Goal: Information Seeking & Learning: Learn about a topic

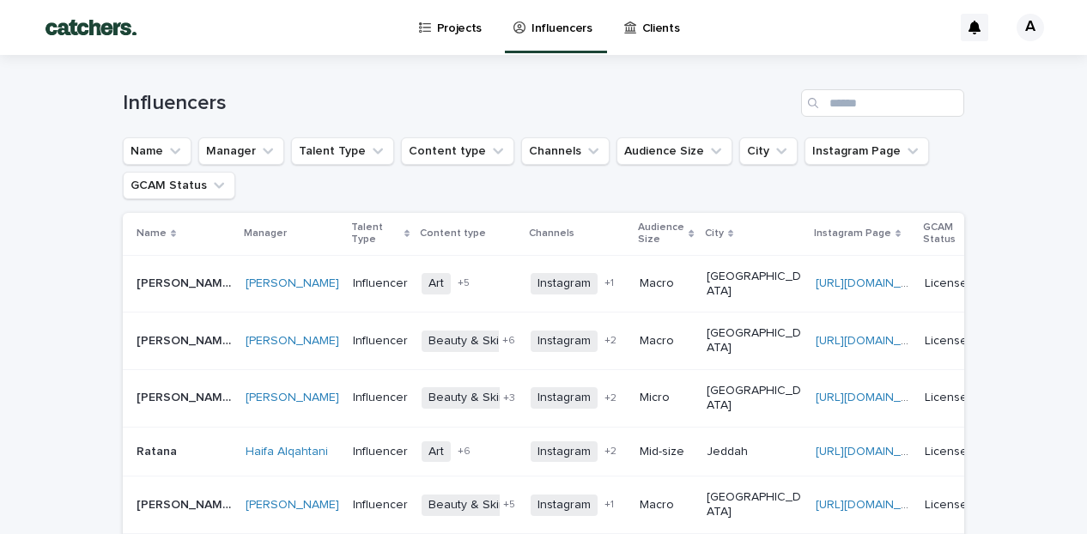
click at [655, 37] on link "Clients" at bounding box center [655, 26] width 65 height 53
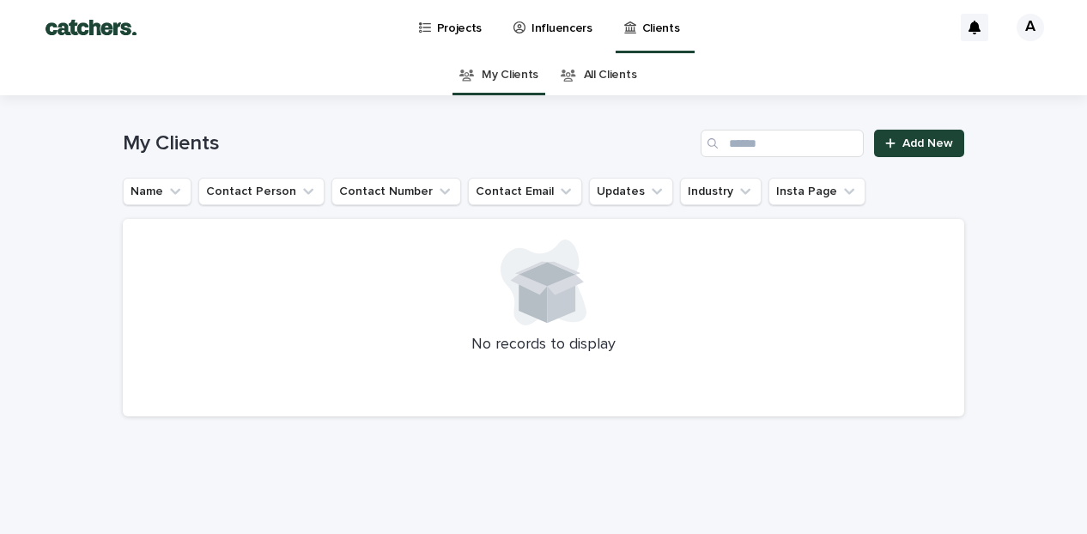
click at [625, 64] on link "All Clients" at bounding box center [610, 75] width 53 height 40
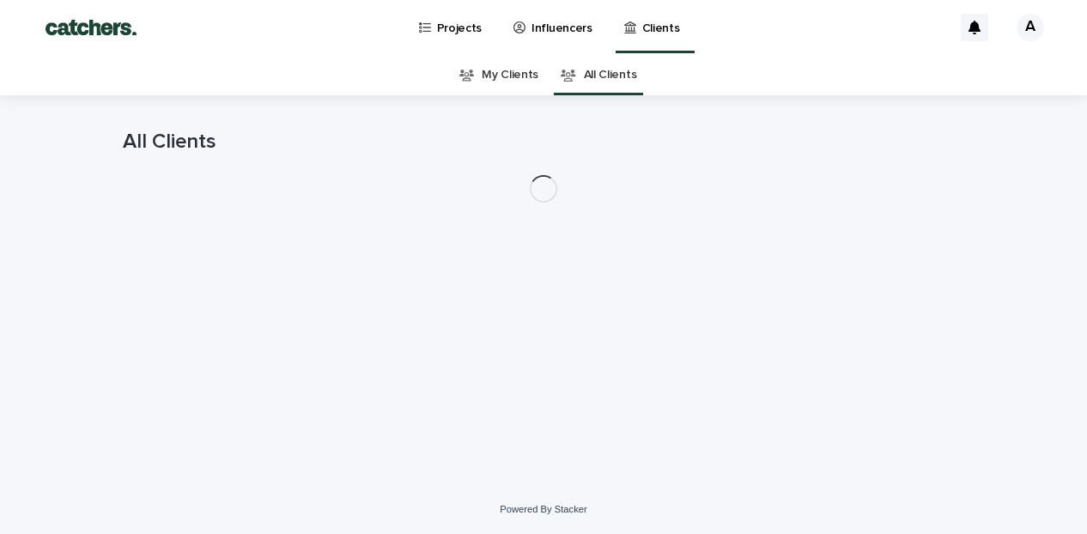
click at [497, 90] on link "My Clients" at bounding box center [510, 75] width 57 height 40
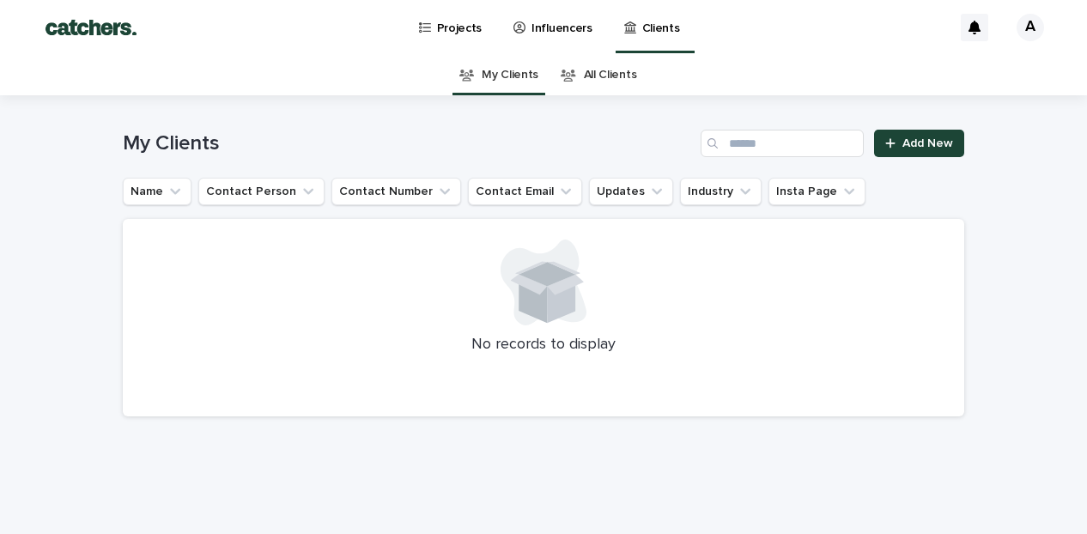
click at [543, 33] on p "Influencers" at bounding box center [562, 18] width 61 height 36
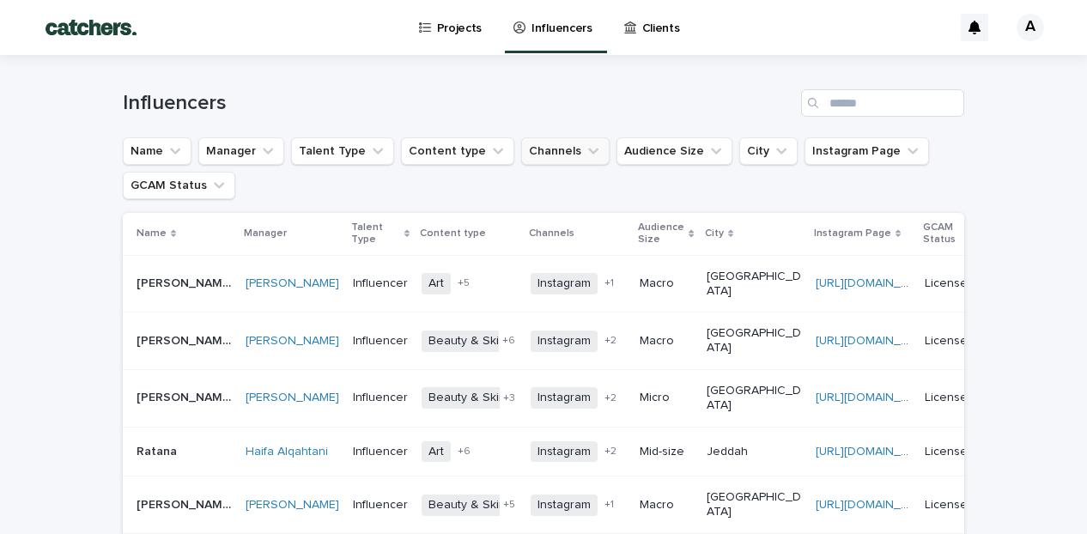
click at [557, 159] on button "Channels" at bounding box center [565, 150] width 88 height 27
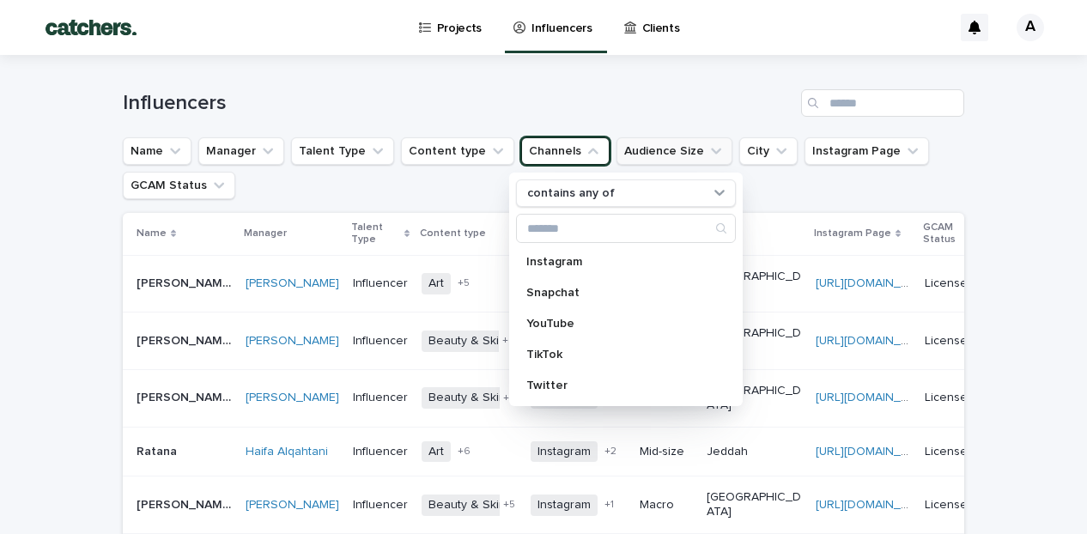
click at [655, 155] on button "Audience Size" at bounding box center [675, 150] width 116 height 27
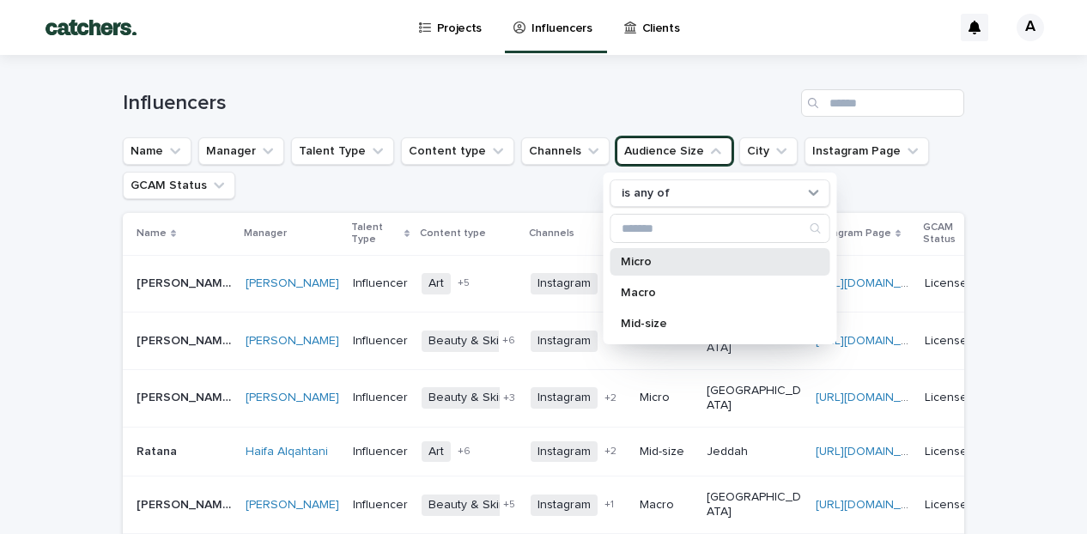
click at [660, 267] on p "Micro" at bounding box center [712, 262] width 182 height 12
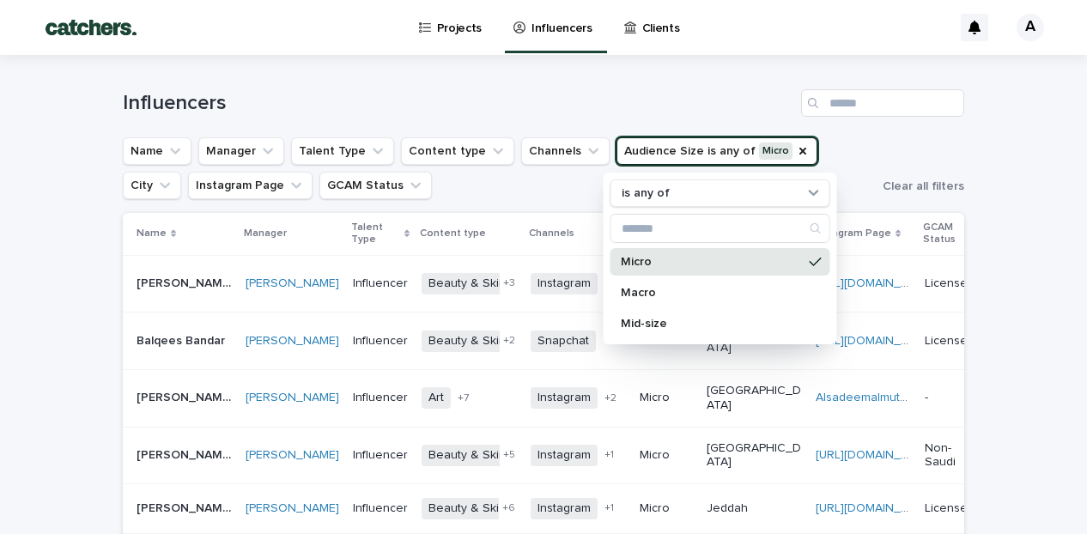
drag, startPoint x: 624, startPoint y: 259, endPoint x: 653, endPoint y: 259, distance: 29.2
click at [653, 259] on p "Micro" at bounding box center [712, 262] width 182 height 12
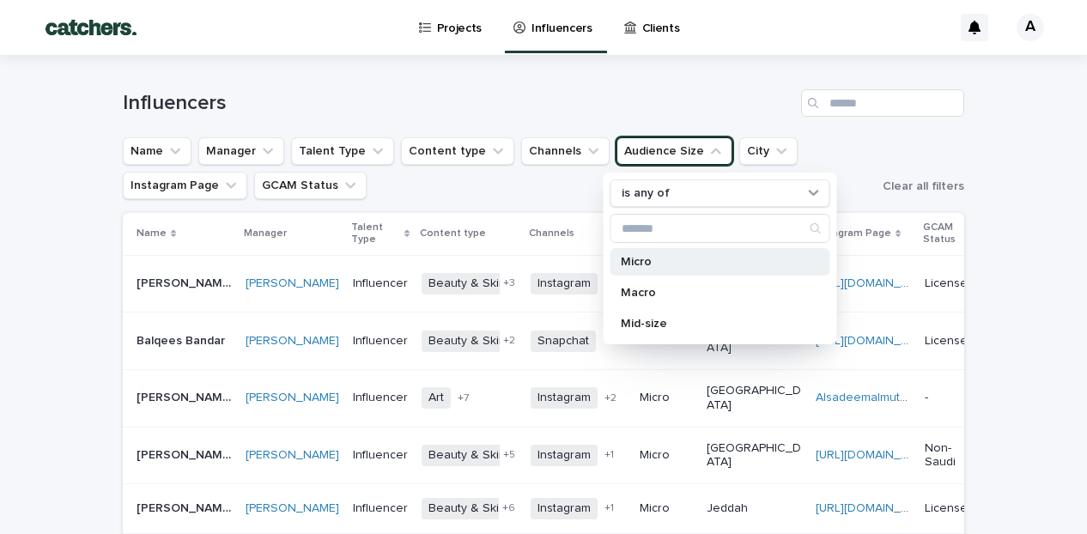
click at [653, 259] on p "Micro" at bounding box center [712, 262] width 182 height 12
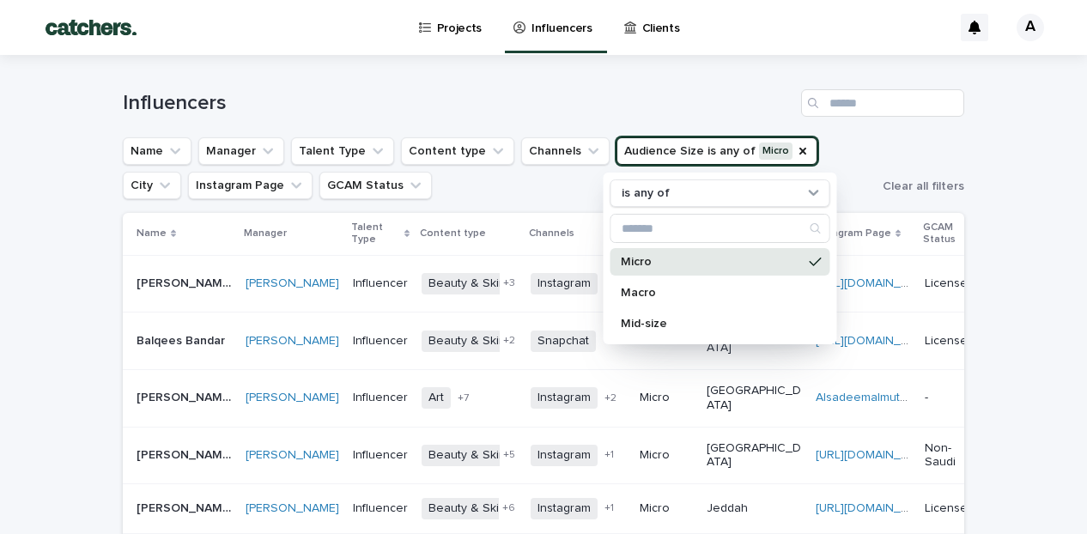
click at [653, 259] on p "Micro" at bounding box center [712, 262] width 182 height 12
drag, startPoint x: 636, startPoint y: 259, endPoint x: 636, endPoint y: 276, distance: 16.3
click at [636, 276] on div "Micro Macro Mid-size" at bounding box center [721, 292] width 220 height 89
click at [685, 324] on p "Mid-size" at bounding box center [712, 324] width 182 height 12
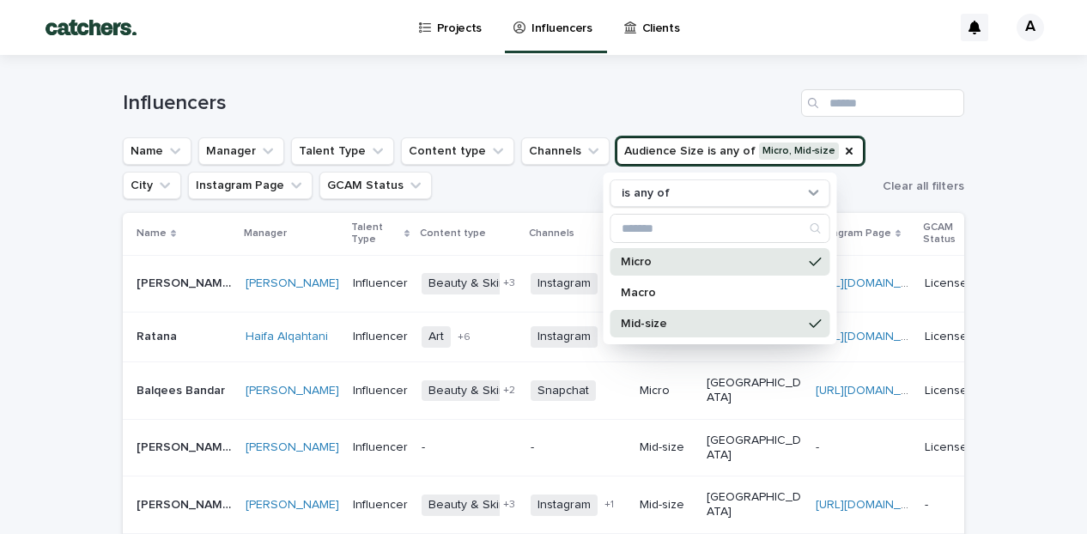
click at [746, 269] on div "Micro" at bounding box center [721, 261] width 220 height 27
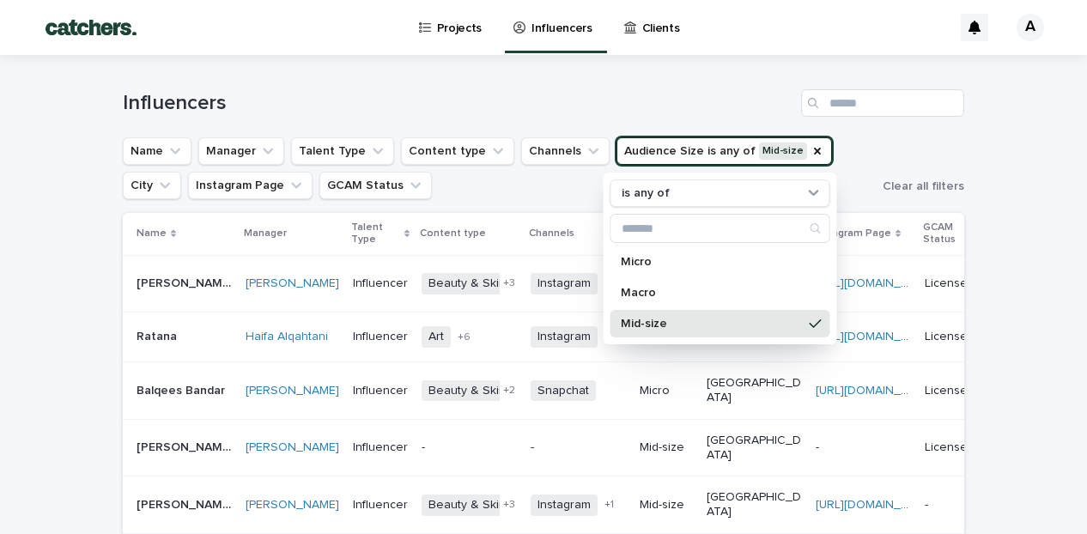
click at [952, 149] on div "Name Manager Talent Type Content type Channels Audience Size is any of Mid-size…" at bounding box center [544, 168] width 842 height 62
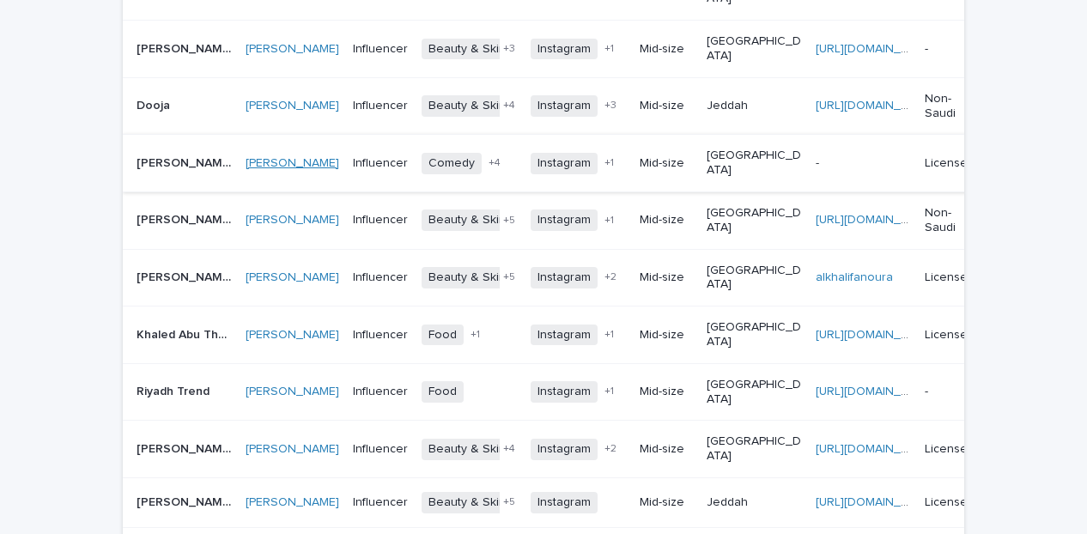
scroll to position [346, 0]
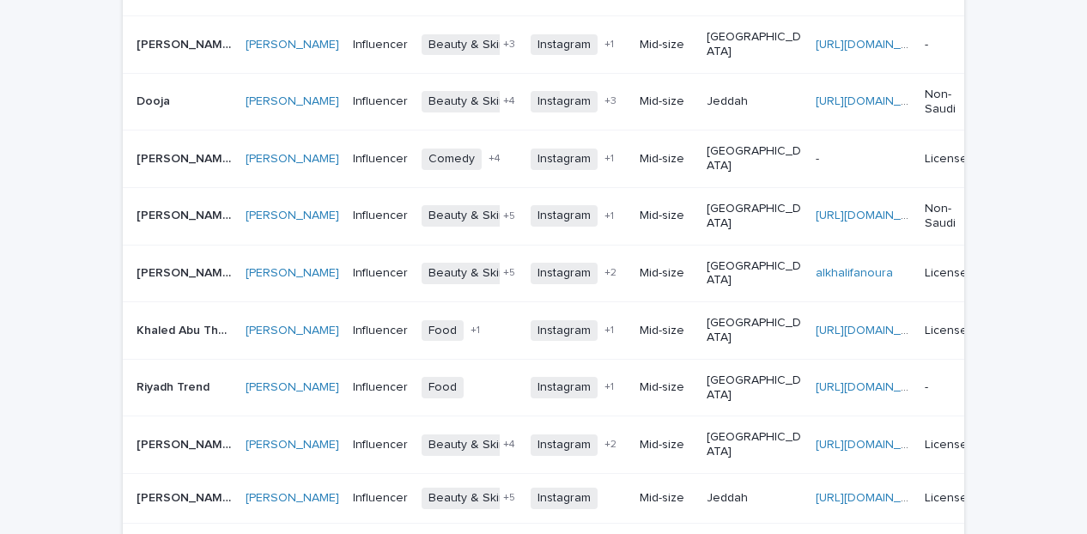
click at [135, 204] on td "[PERSON_NAME] [PERSON_NAME]" at bounding box center [181, 216] width 116 height 58
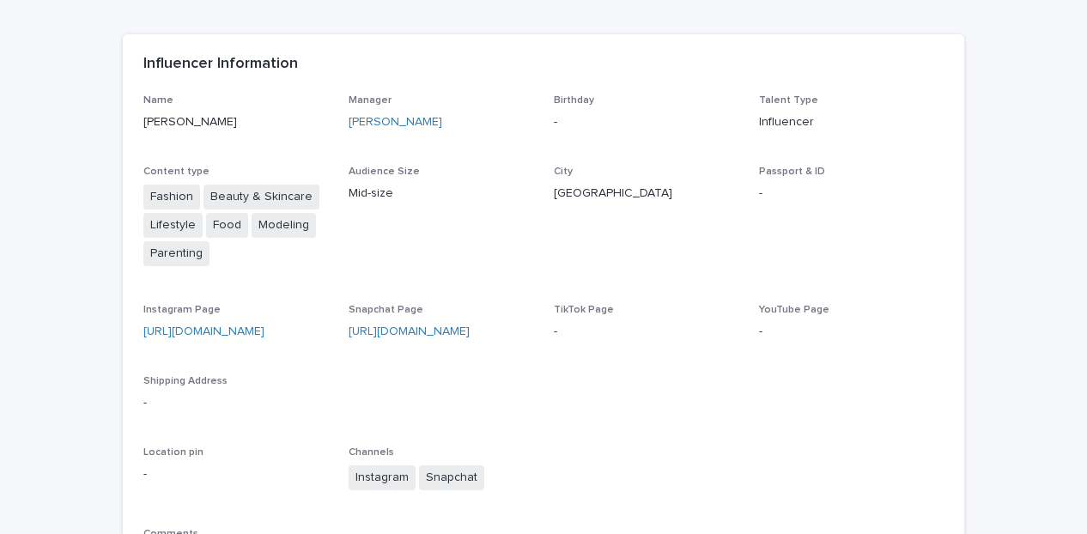
scroll to position [149, 0]
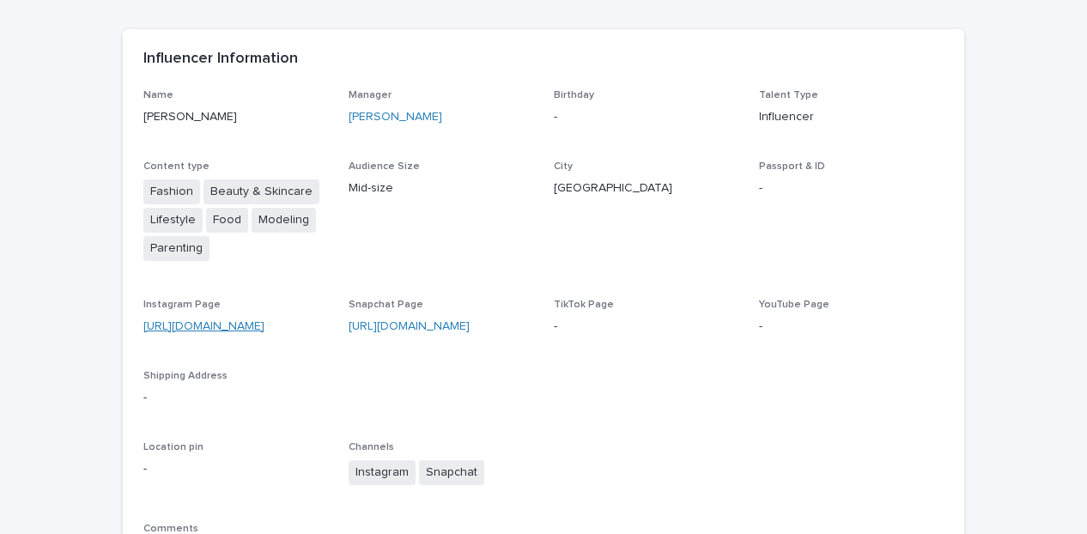
click at [230, 321] on link "[URL][DOMAIN_NAME]" at bounding box center [203, 326] width 121 height 12
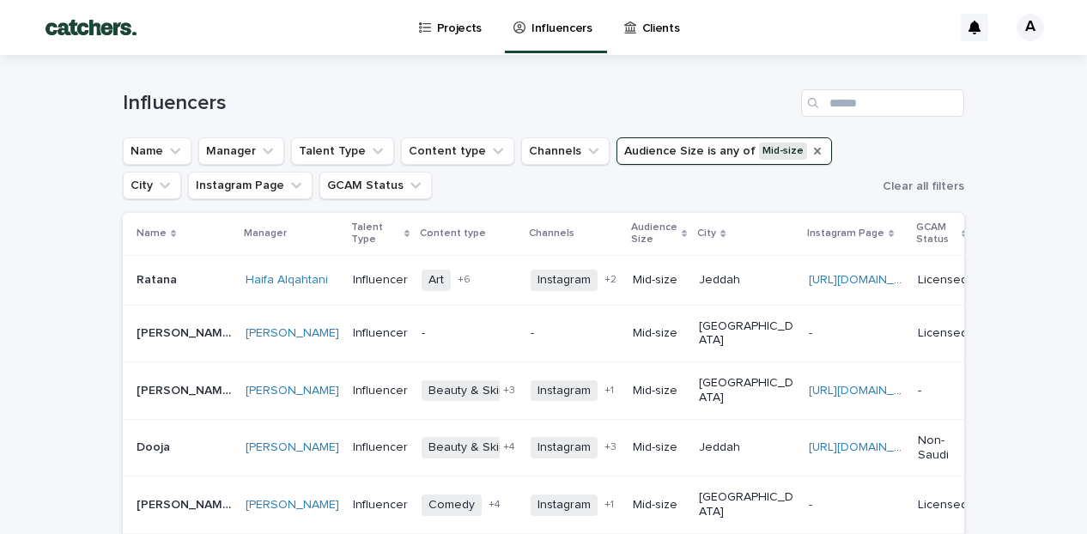
click at [814, 149] on icon "Audience Size" at bounding box center [817, 151] width 7 height 7
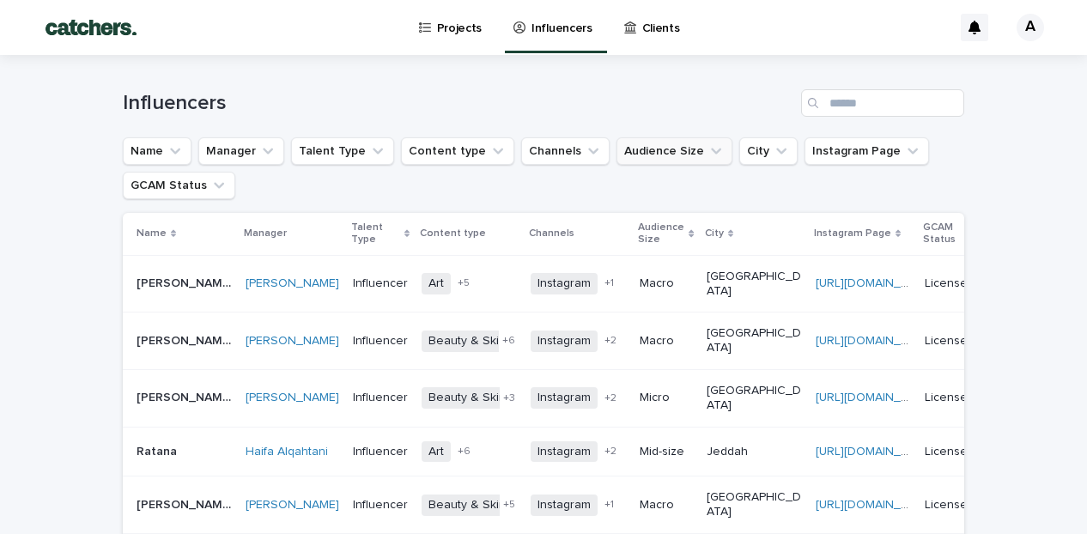
click at [680, 152] on button "Audience Size" at bounding box center [675, 150] width 116 height 27
